Goal: Transaction & Acquisition: Obtain resource

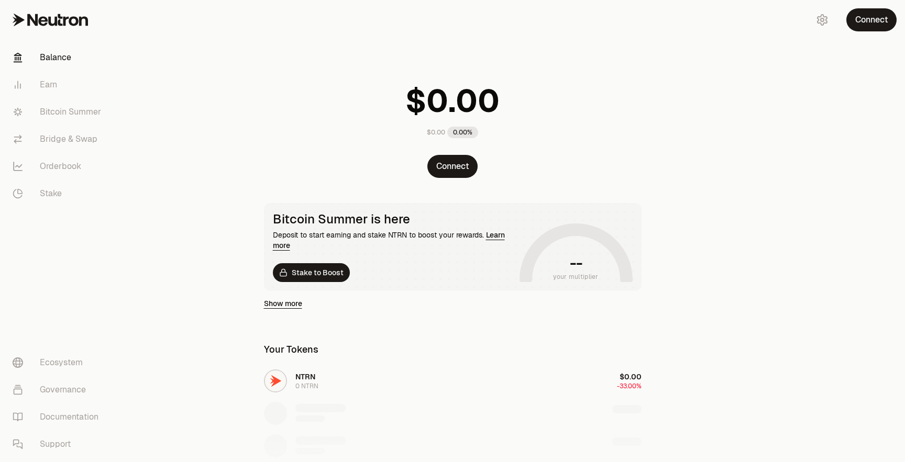
click at [183, 344] on main "$0.00 0.00% Connect Bitcoin Summer is here Deposit to start earning and stake N…" at bounding box center [511, 352] width 788 height 705
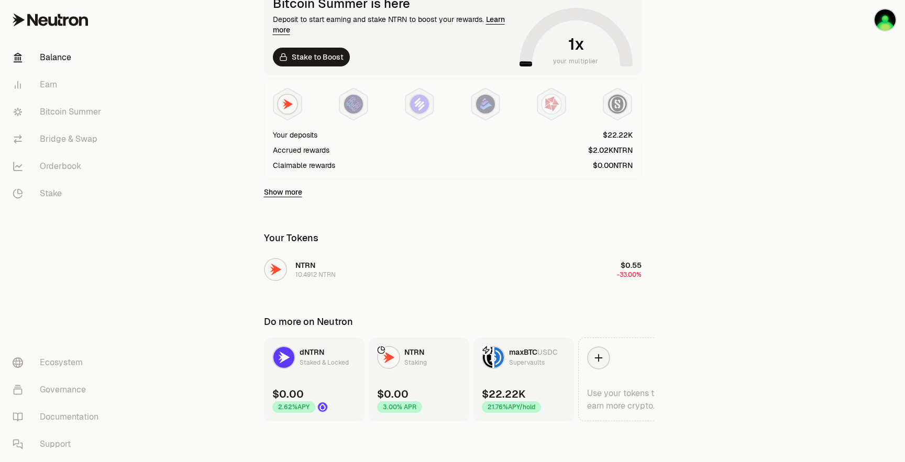
scroll to position [217, 0]
click at [68, 107] on link "Bitcoin Summer" at bounding box center [58, 111] width 109 height 27
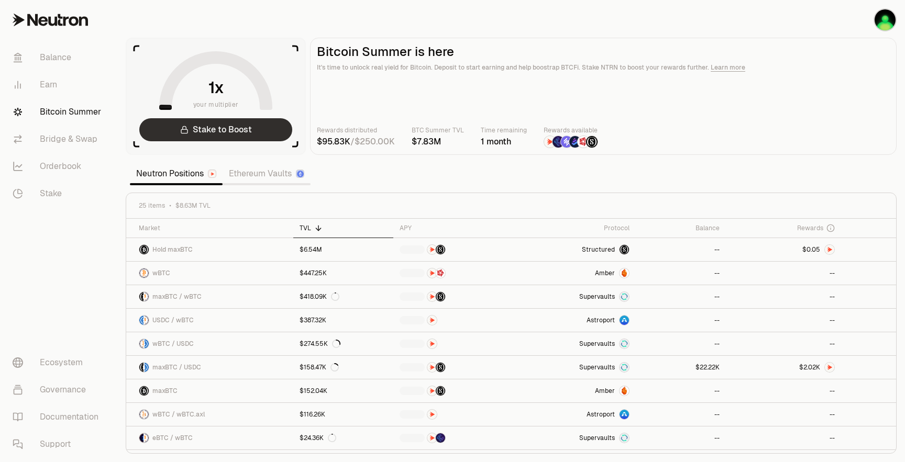
click at [234, 132] on link "Stake to Boost" at bounding box center [215, 129] width 153 height 23
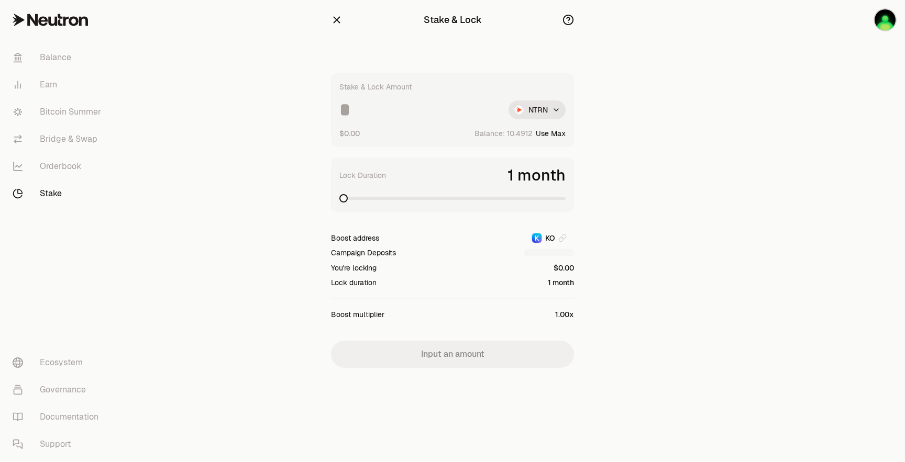
click at [382, 106] on input at bounding box center [419, 110] width 161 height 19
type input "******"
click at [481, 200] on span at bounding box center [452, 198] width 226 height 10
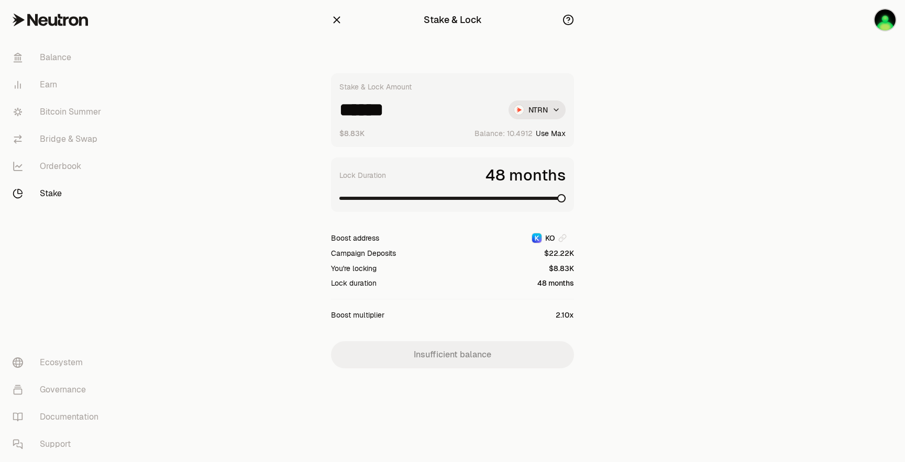
click at [566, 201] on span at bounding box center [561, 198] width 8 height 8
click at [557, 201] on span at bounding box center [561, 198] width 8 height 8
click at [50, 64] on link "Balance" at bounding box center [58, 57] width 109 height 27
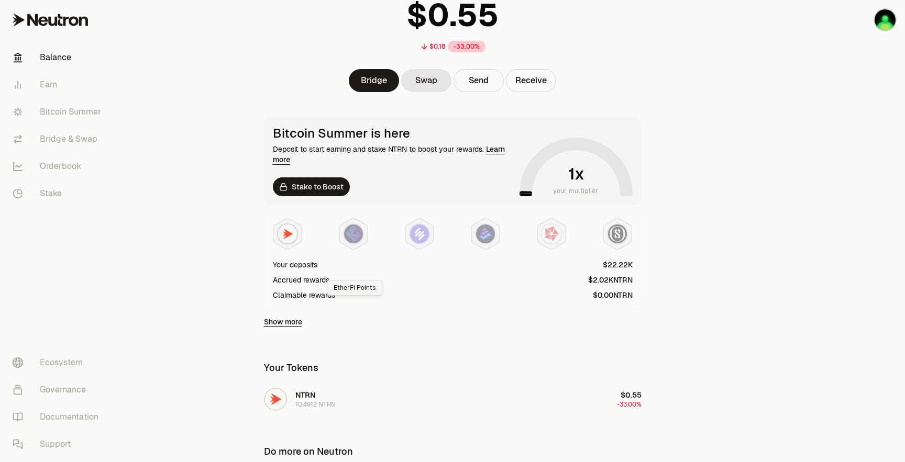
scroll to position [217, 0]
